Goal: Answer question/provide support: Share knowledge or assist other users

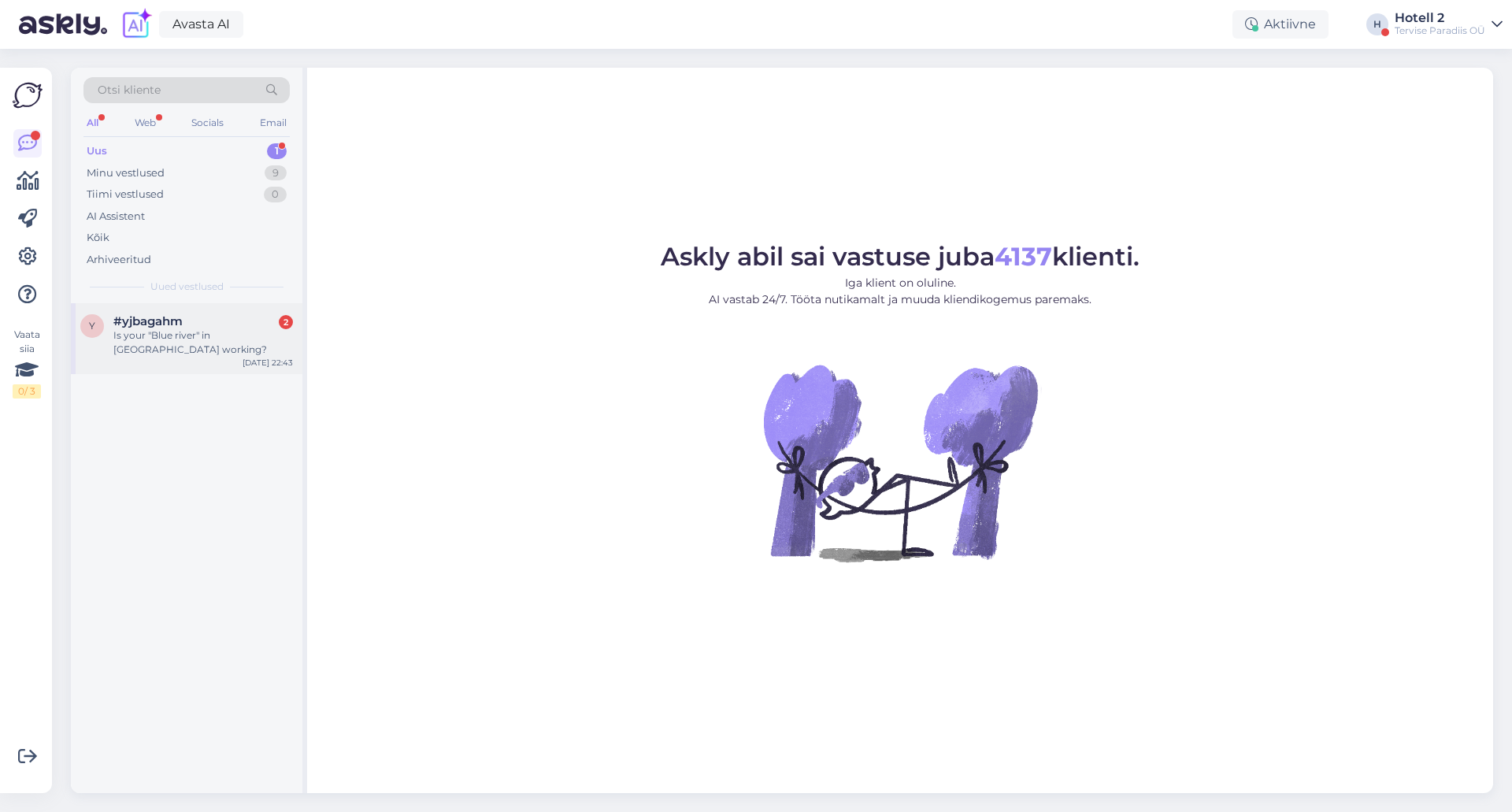
click at [230, 309] on div "y #yjbagahm 2 Is your "Blue river" in [GEOGRAPHIC_DATA] working? [DATE] 22:43" at bounding box center [187, 339] width 232 height 71
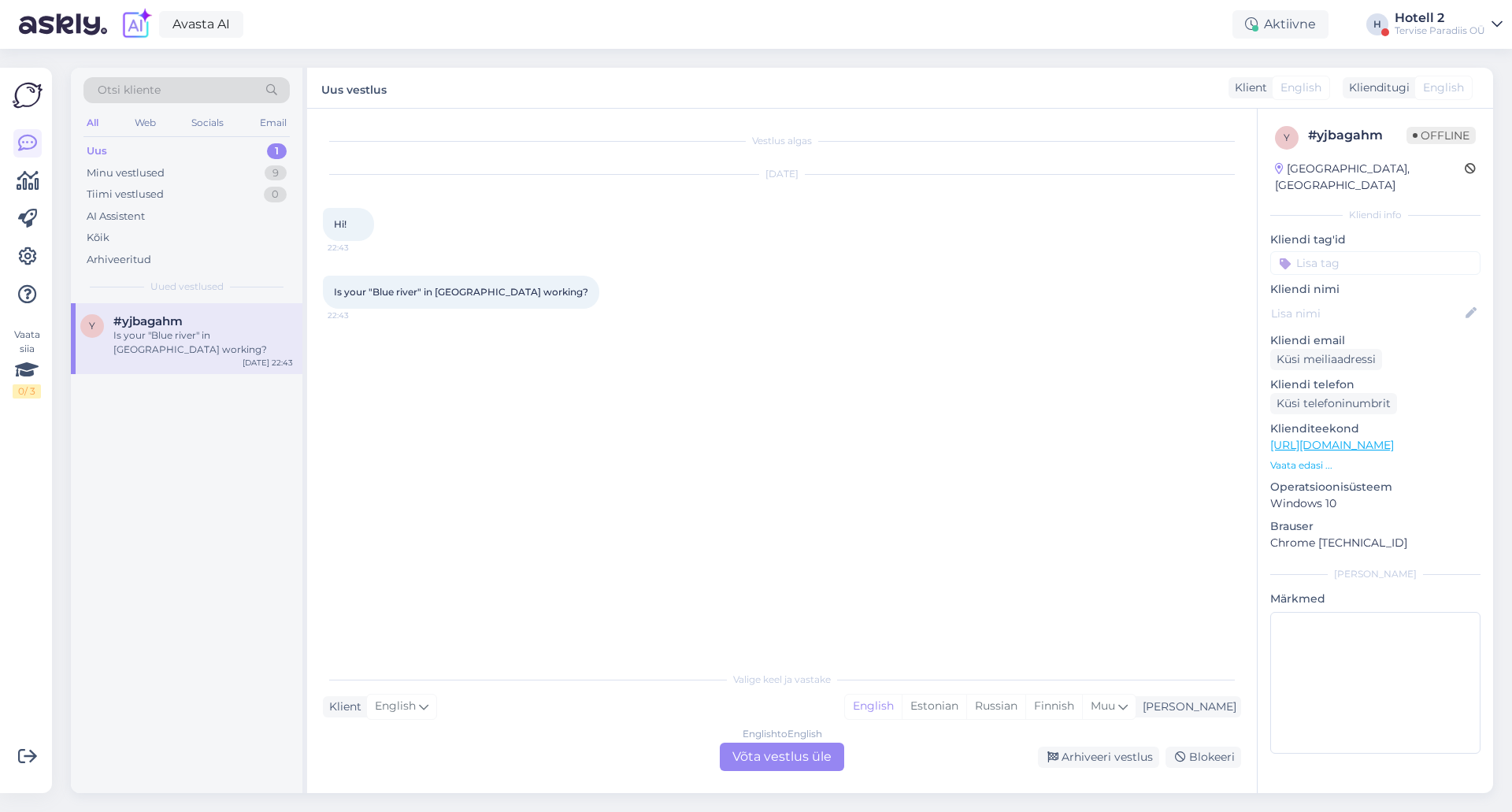
click at [743, 754] on div "English to English Võta vestlus üle" at bounding box center [782, 757] width 124 height 28
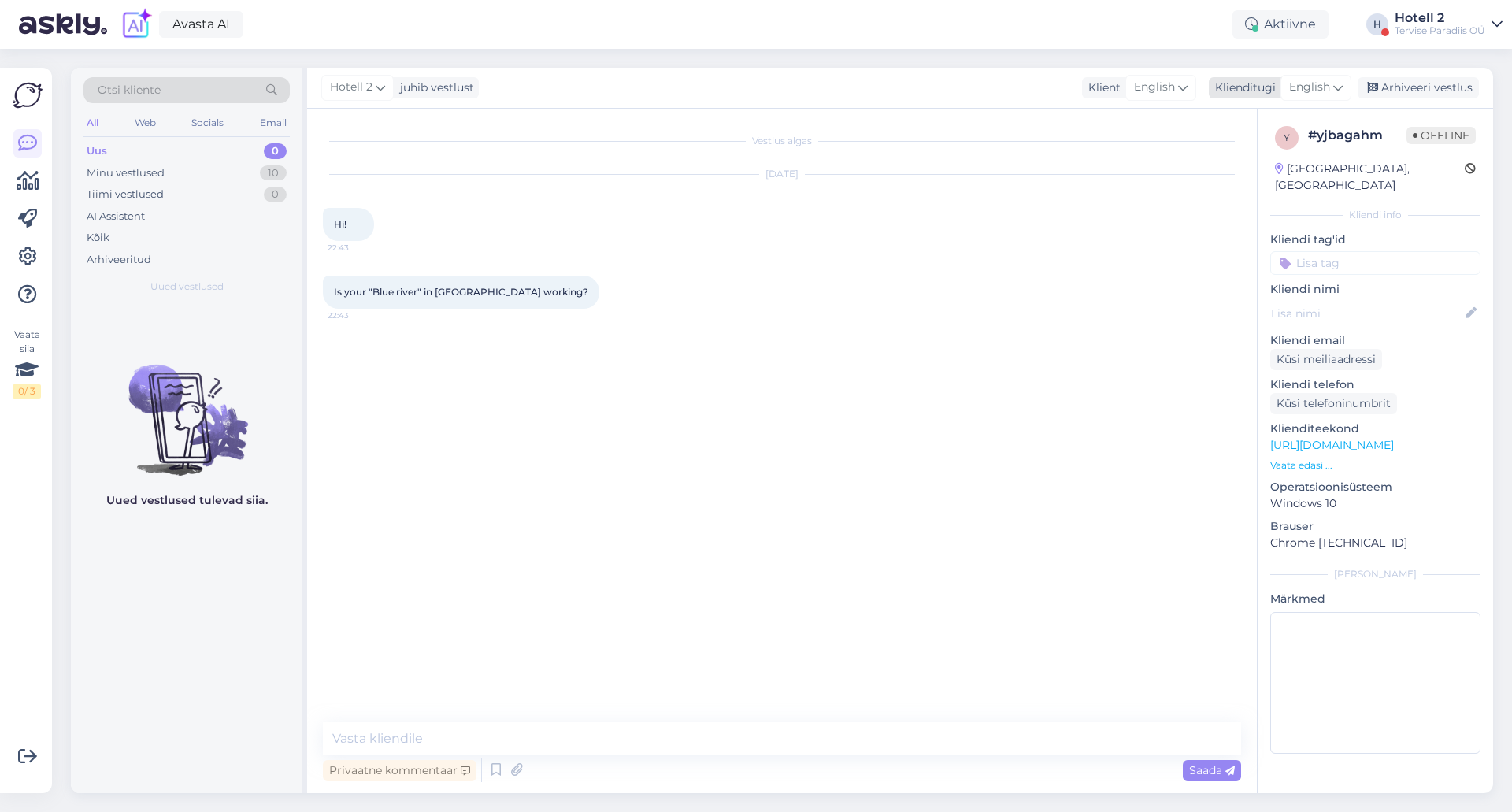
click at [1315, 75] on div "English" at bounding box center [1315, 87] width 71 height 25
type input "es"
click at [1252, 180] on link "Estonian" at bounding box center [1281, 182] width 173 height 25
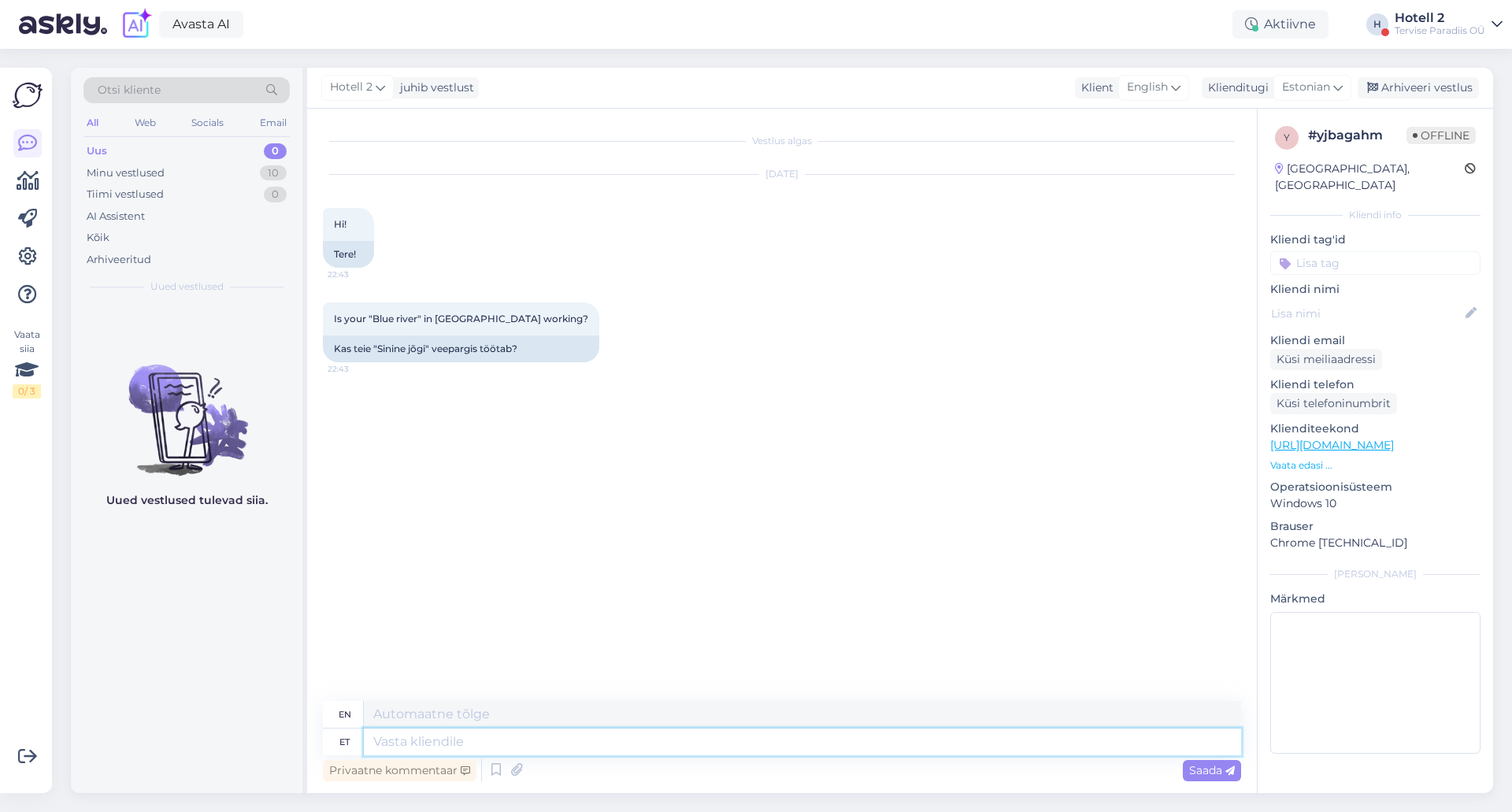
click at [454, 735] on textarea at bounding box center [802, 742] width 878 height 26
type textarea "Tere! K"
type textarea "Hello!"
type textarea "Tere! Kas"
type textarea "Hello! Is"
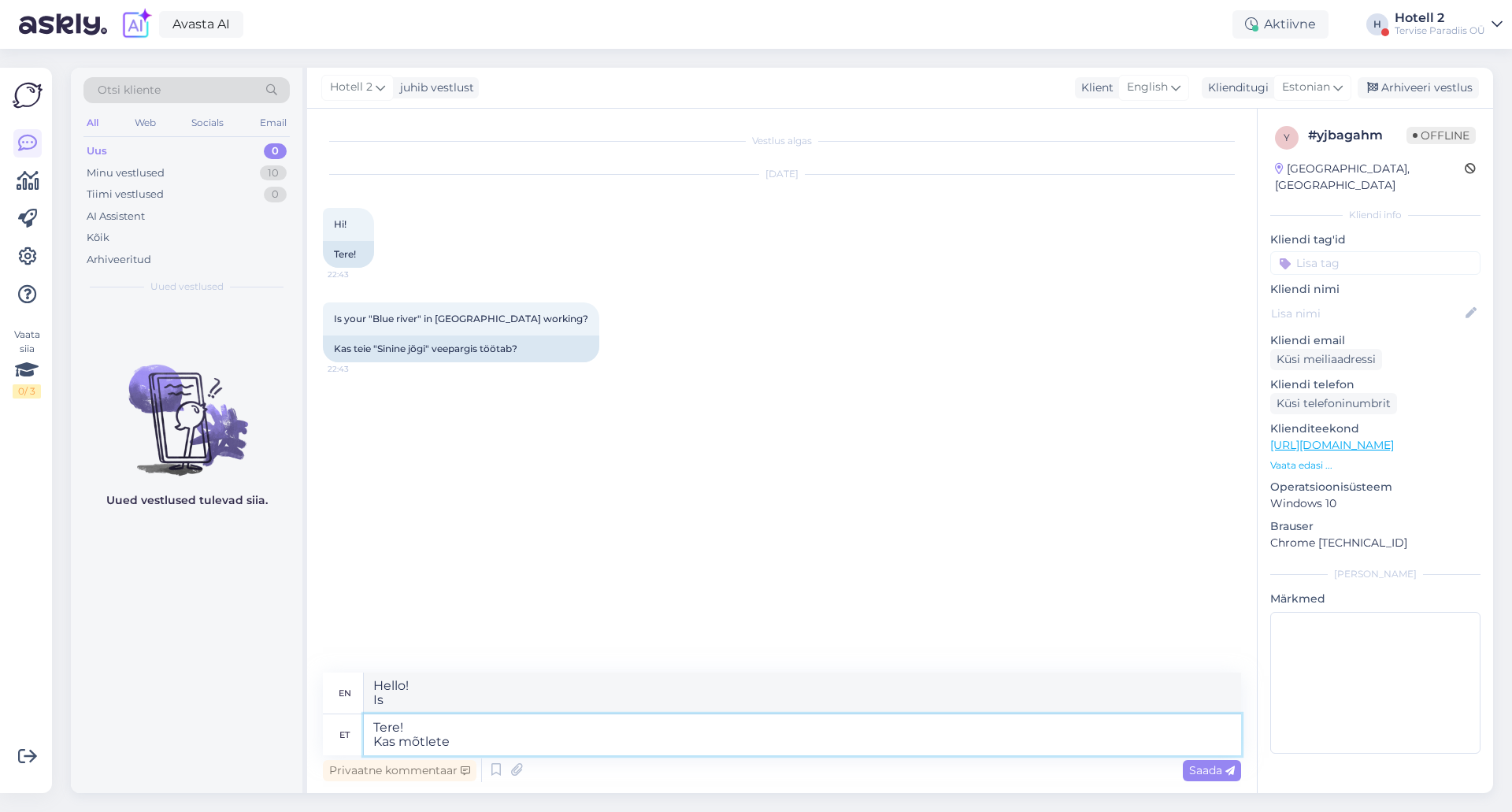
type textarea "Tere! Kas mõtlete"
type textarea "Hello! Are you thinking"
type textarea "Tere! Kas mõtlete mägijõgi?"
type textarea "Tere! Kas mõtlete mägijõgi? Mägi"
type textarea "Hello! Do you mean mountain river? Mountain"
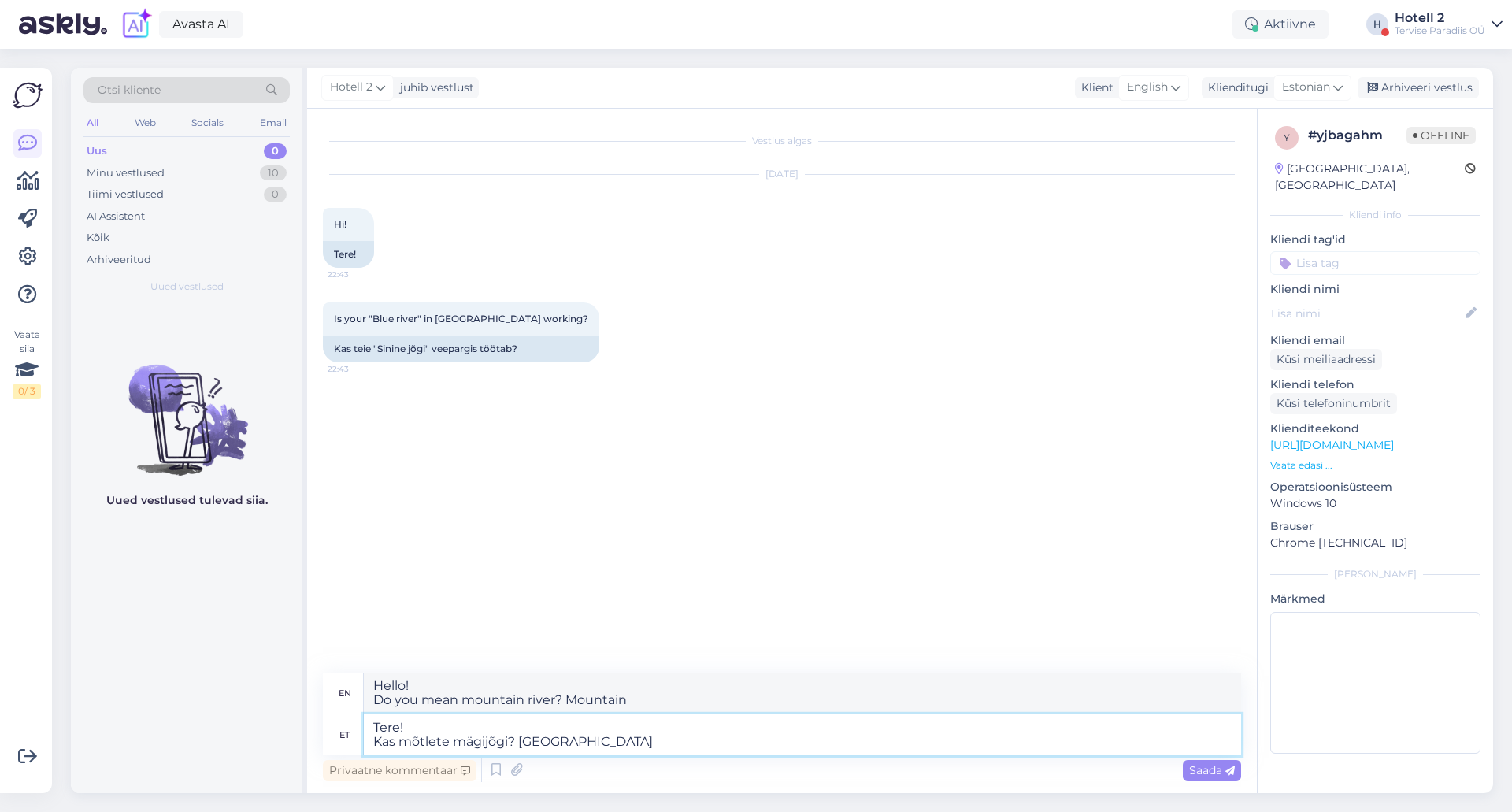
type textarea "Tere! Kas mõtlete mägijõgi? [GEOGRAPHIC_DATA]"
type textarea "Hello! Do you mean mountain river? Mountain river"
type textarea "Tere! Kas mõtlete mägijõgi? Mägijõgi töötab"
type textarea "Hello! Do you mean mountain river? Mountain river works"
type textarea "Tere! Kas mõtlete mägijõgi? Mägijõgi töötab."
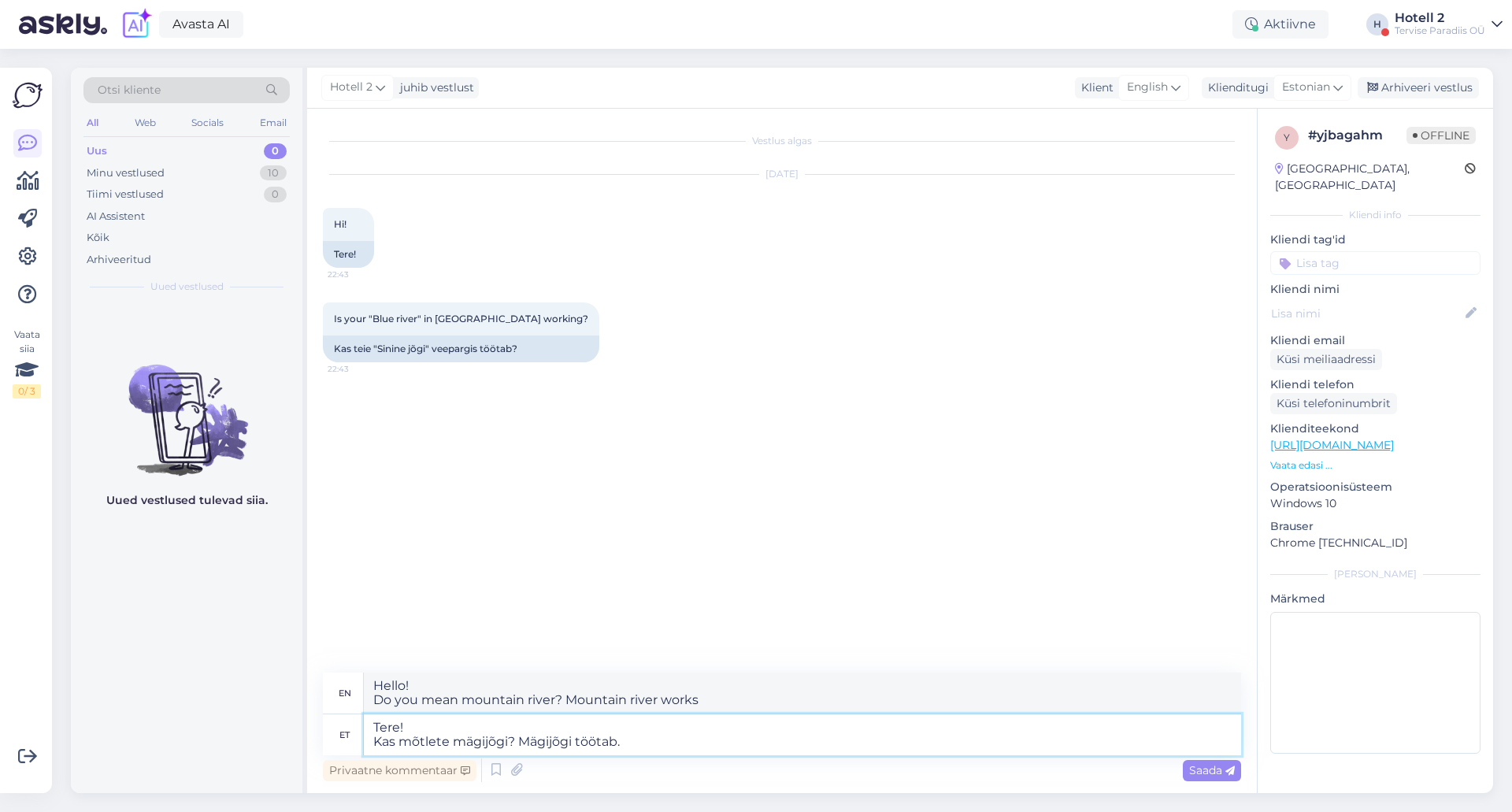
type textarea "Hello! Do you mean mountain river? Mountain river is working."
